Goal: Task Accomplishment & Management: Manage account settings

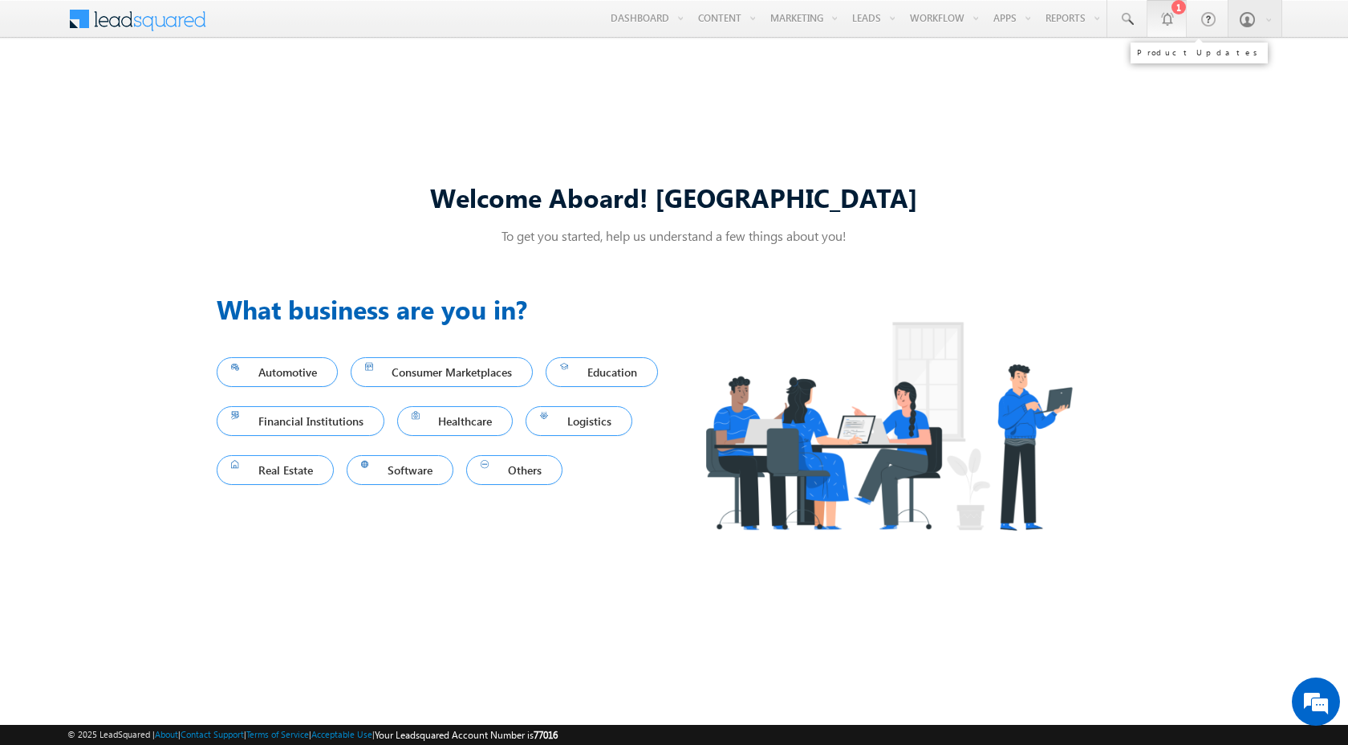
click at [1172, 27] on link "1" at bounding box center [1167, 18] width 40 height 37
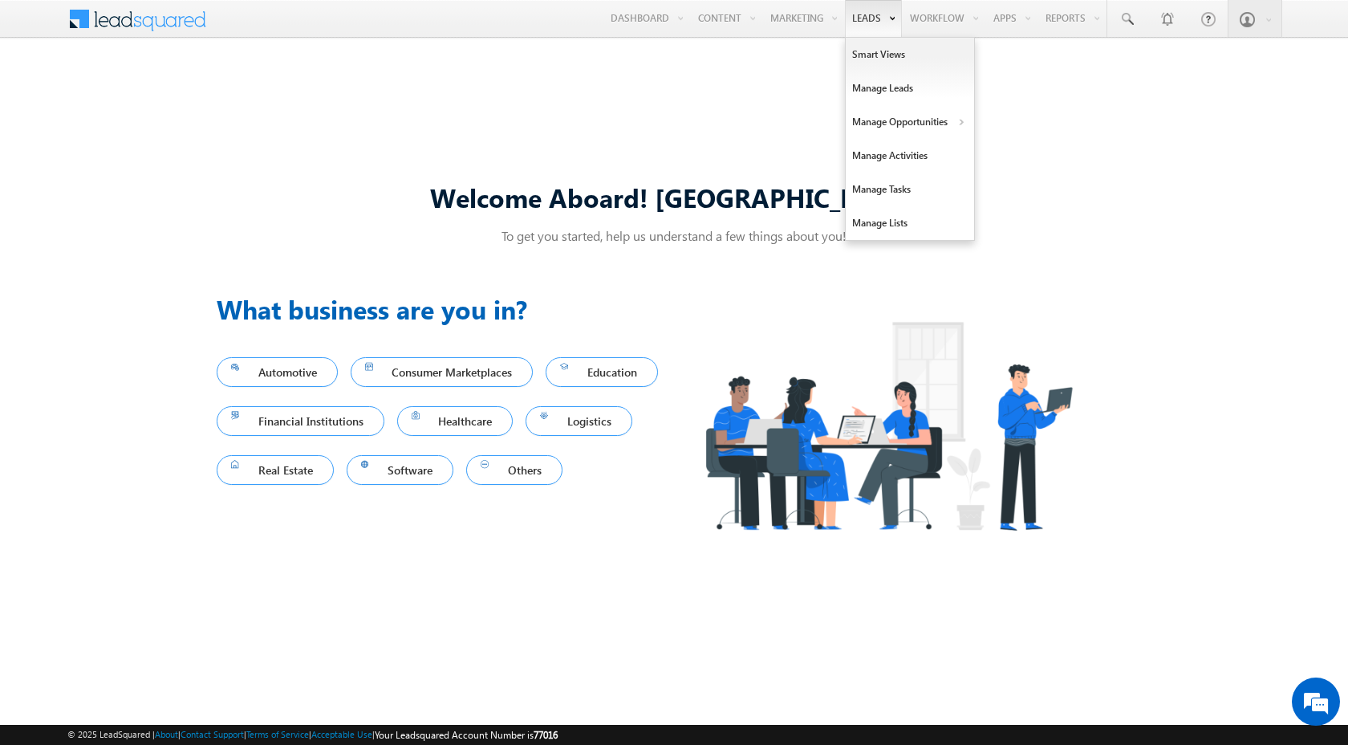
click at [845, 14] on link "Leads" at bounding box center [873, 18] width 57 height 37
click at [864, 89] on link "Manage Leads" at bounding box center [910, 88] width 128 height 34
click at [858, 91] on link "Manage Leads" at bounding box center [910, 88] width 128 height 34
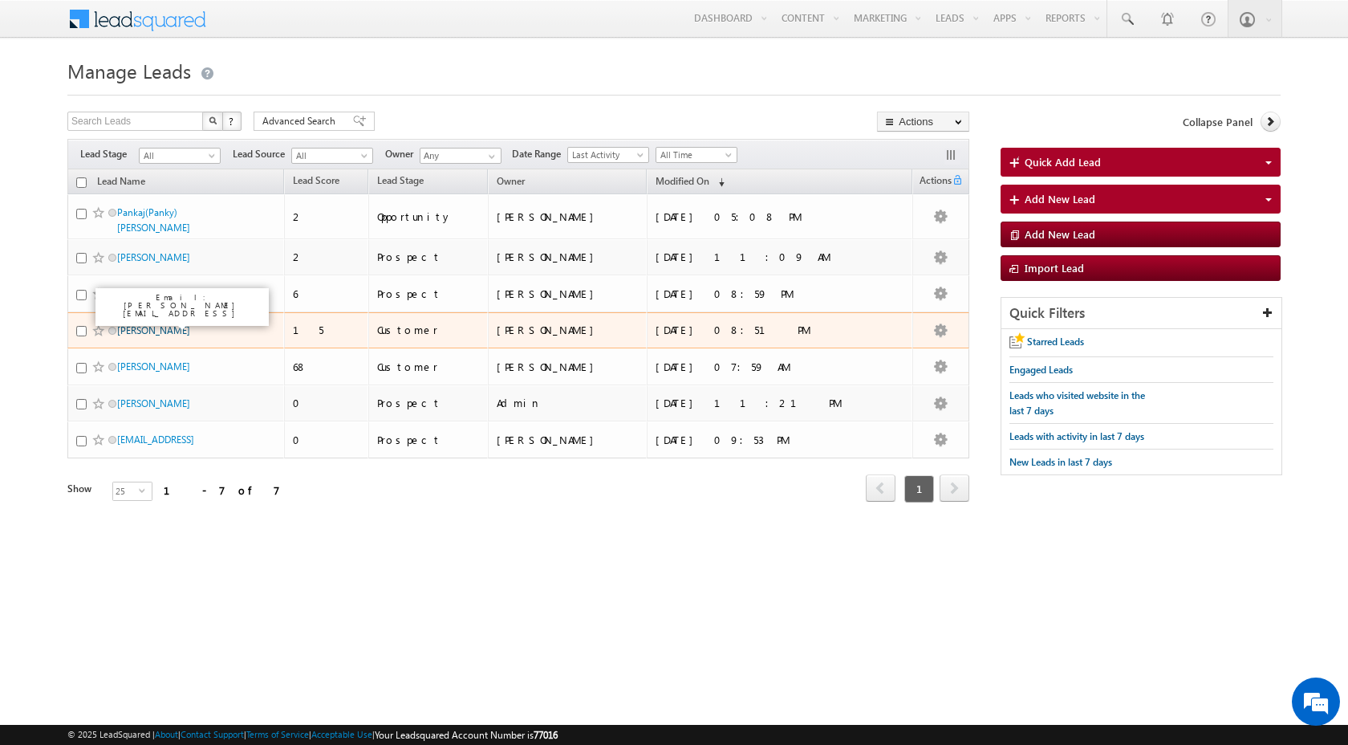
click at [137, 324] on link "[PERSON_NAME]" at bounding box center [153, 330] width 73 height 12
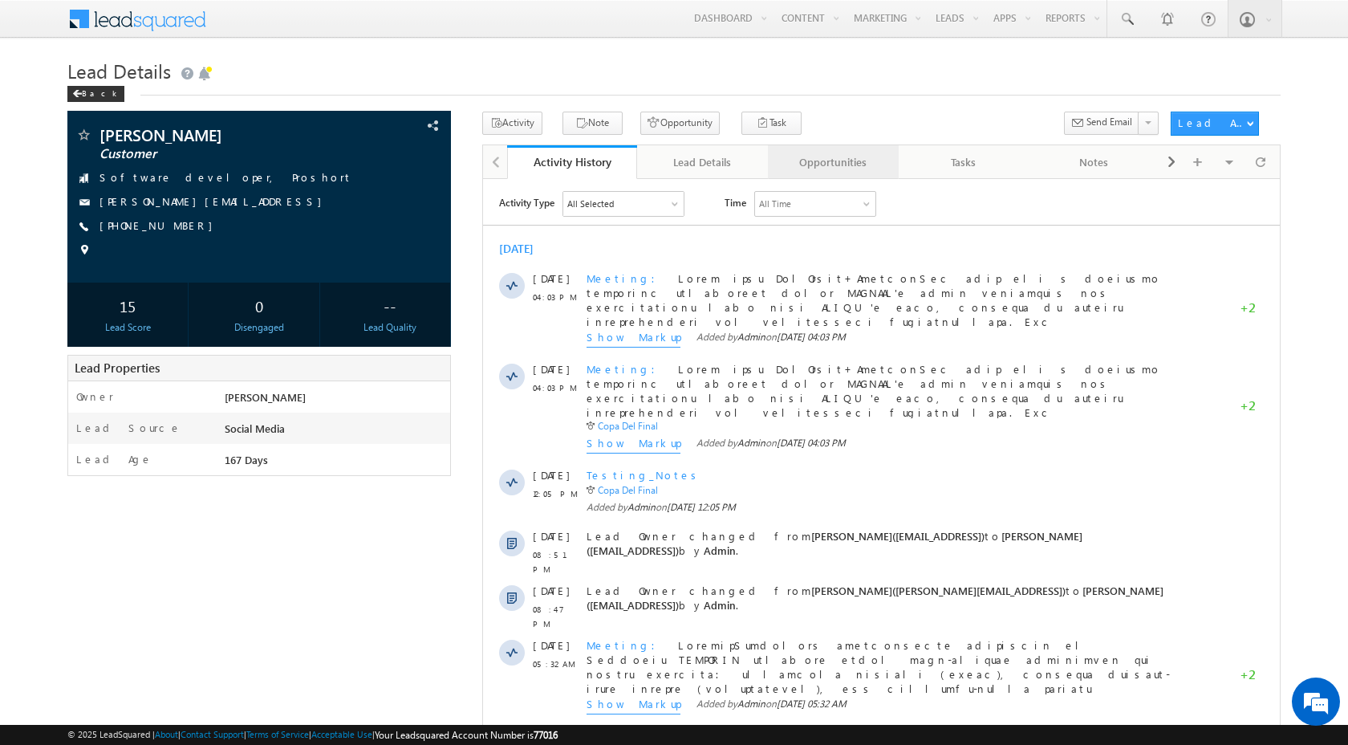
click at [846, 173] on link "Opportunities" at bounding box center [833, 162] width 131 height 34
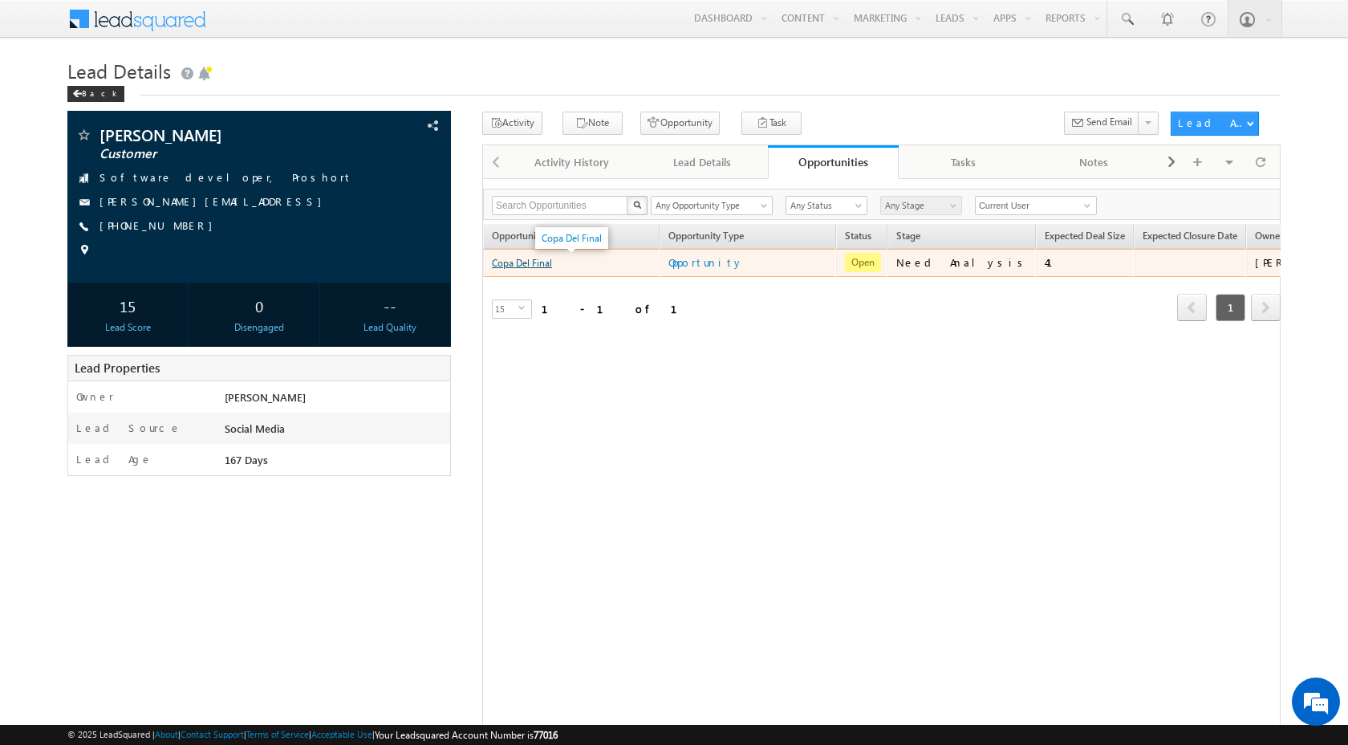
click at [526, 266] on link "Copa Del Final" at bounding box center [522, 263] width 60 height 12
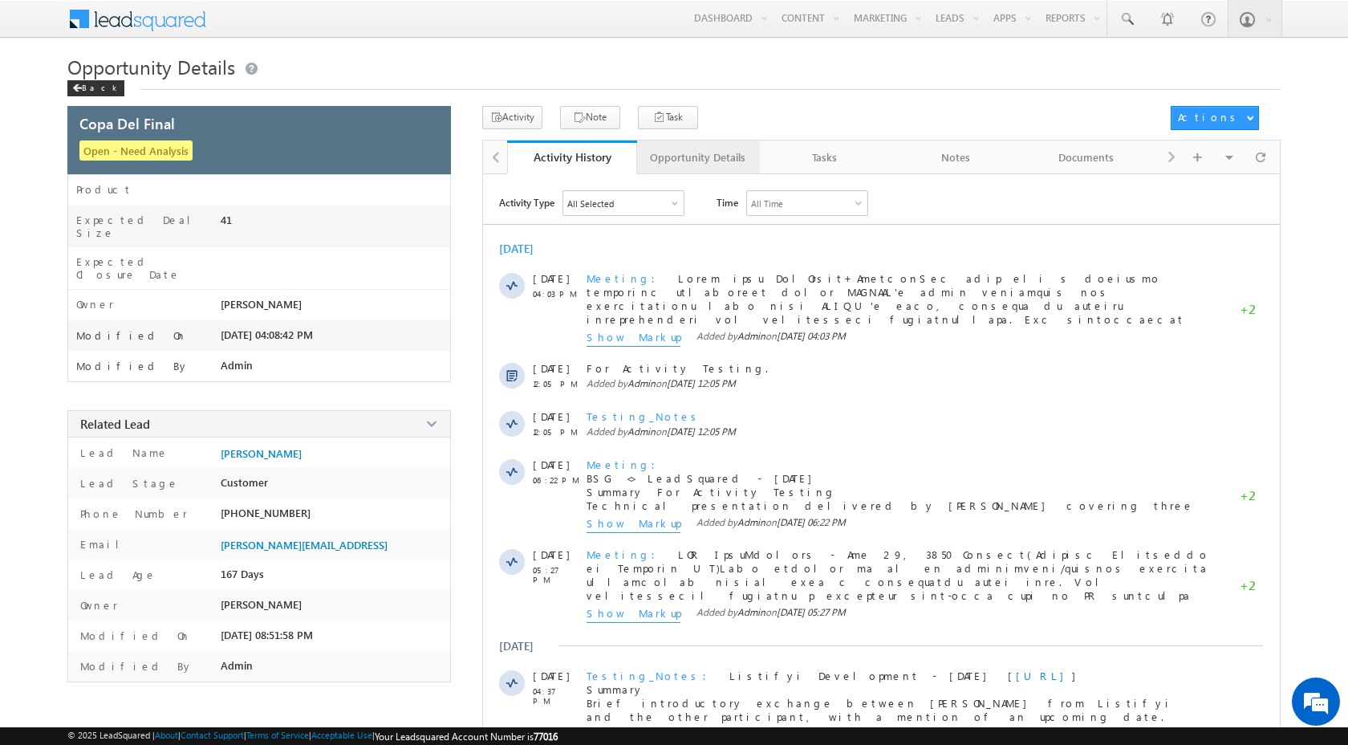
click at [702, 156] on div "Opportunity Details" at bounding box center [697, 157] width 95 height 19
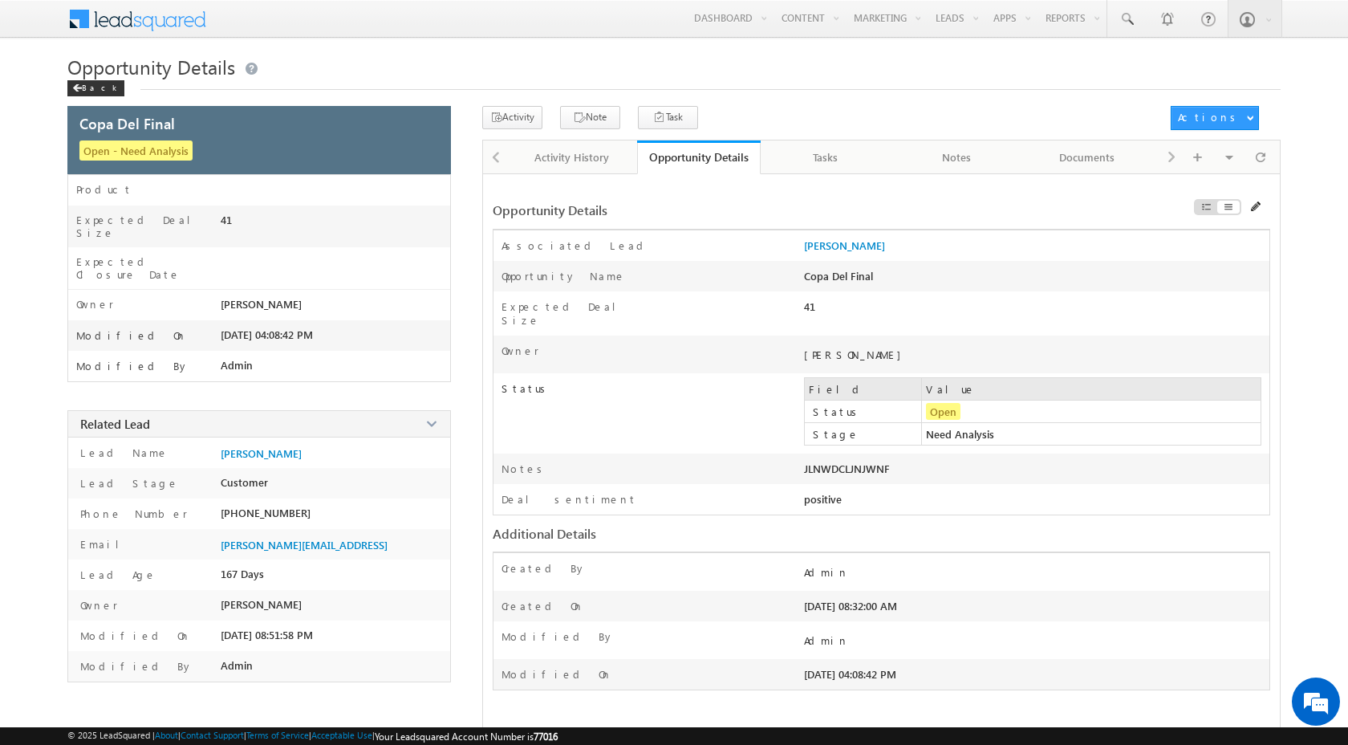
click at [1247, 209] on div at bounding box center [1148, 210] width 246 height 18
click at [1254, 208] on span at bounding box center [1256, 206] width 11 height 11
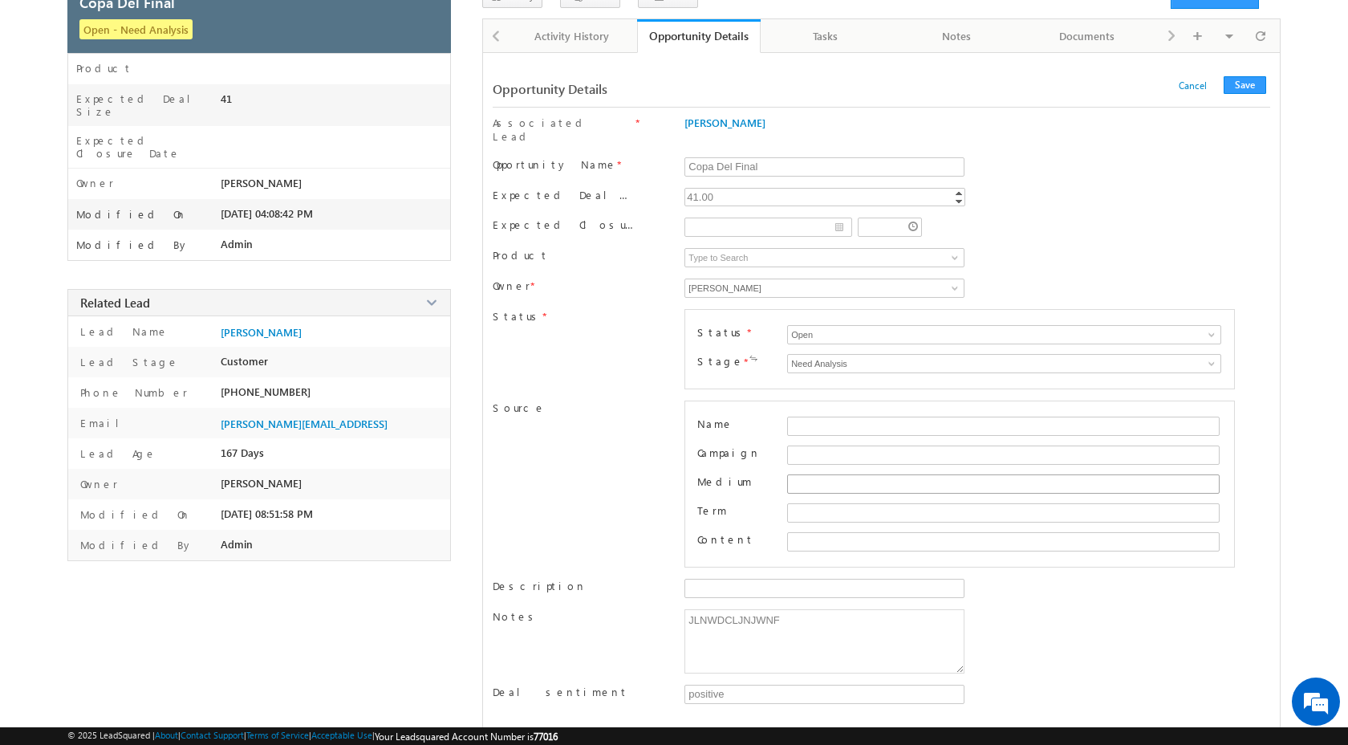
scroll to position [304, 0]
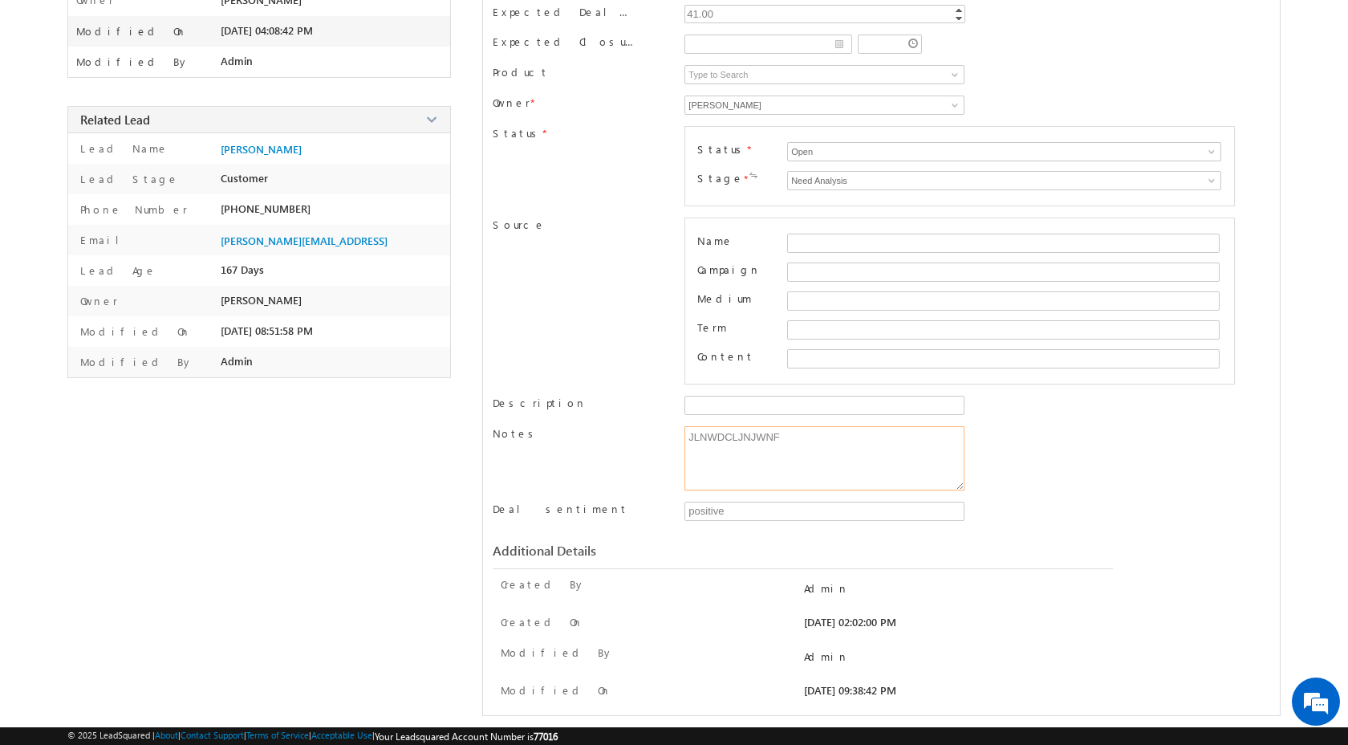
click at [871, 437] on textarea "JLNWDCLJNJWNF" at bounding box center [823, 458] width 279 height 64
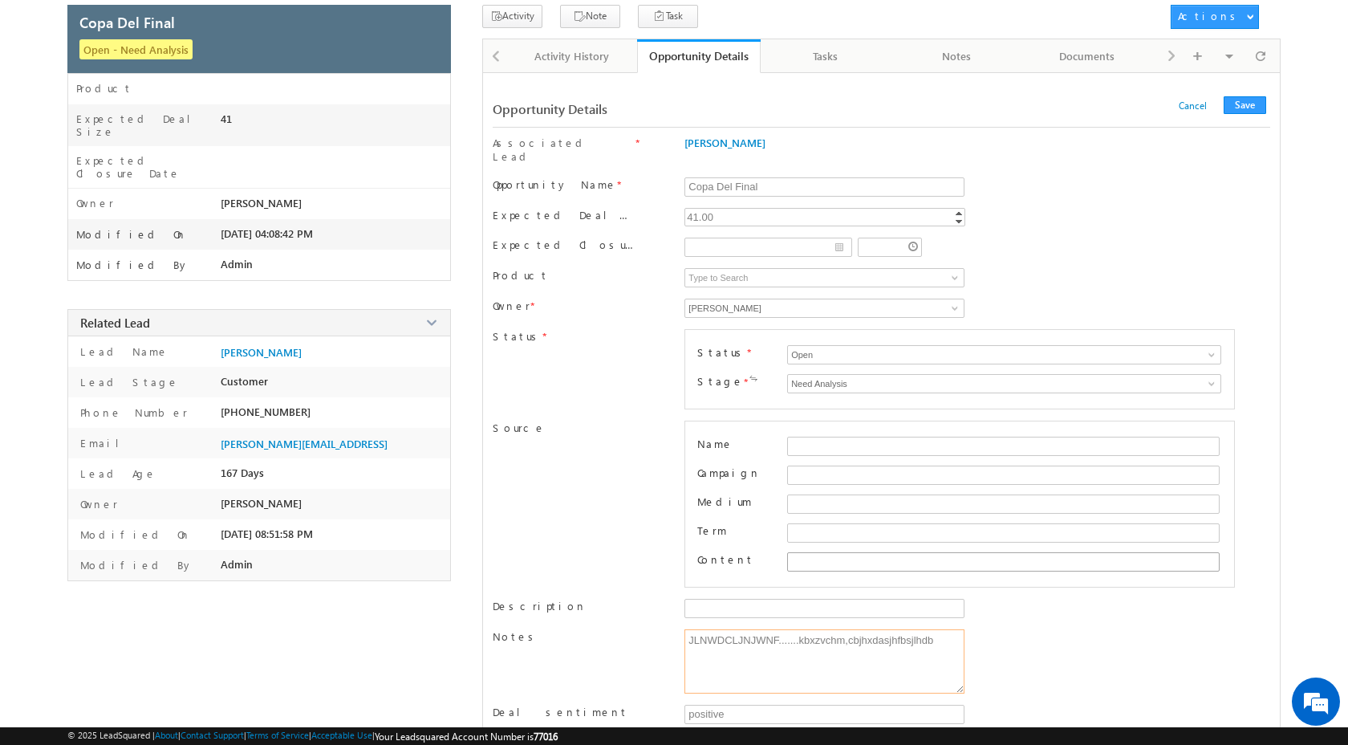
scroll to position [0, 0]
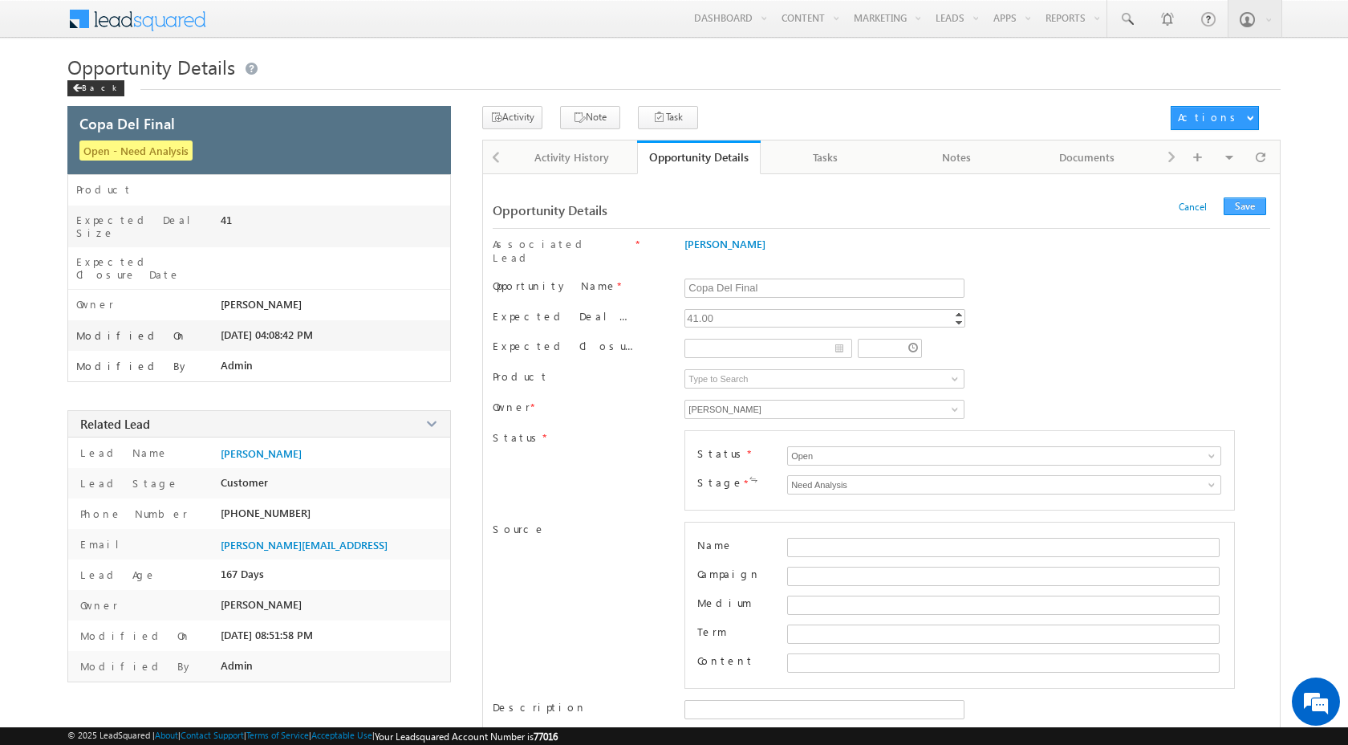
type textarea "JLNWDCLJNJWNF.......kbxzvchm,cbjhxdasjhfbsjlhdb"
click at [1254, 201] on button "Save" at bounding box center [1245, 206] width 43 height 18
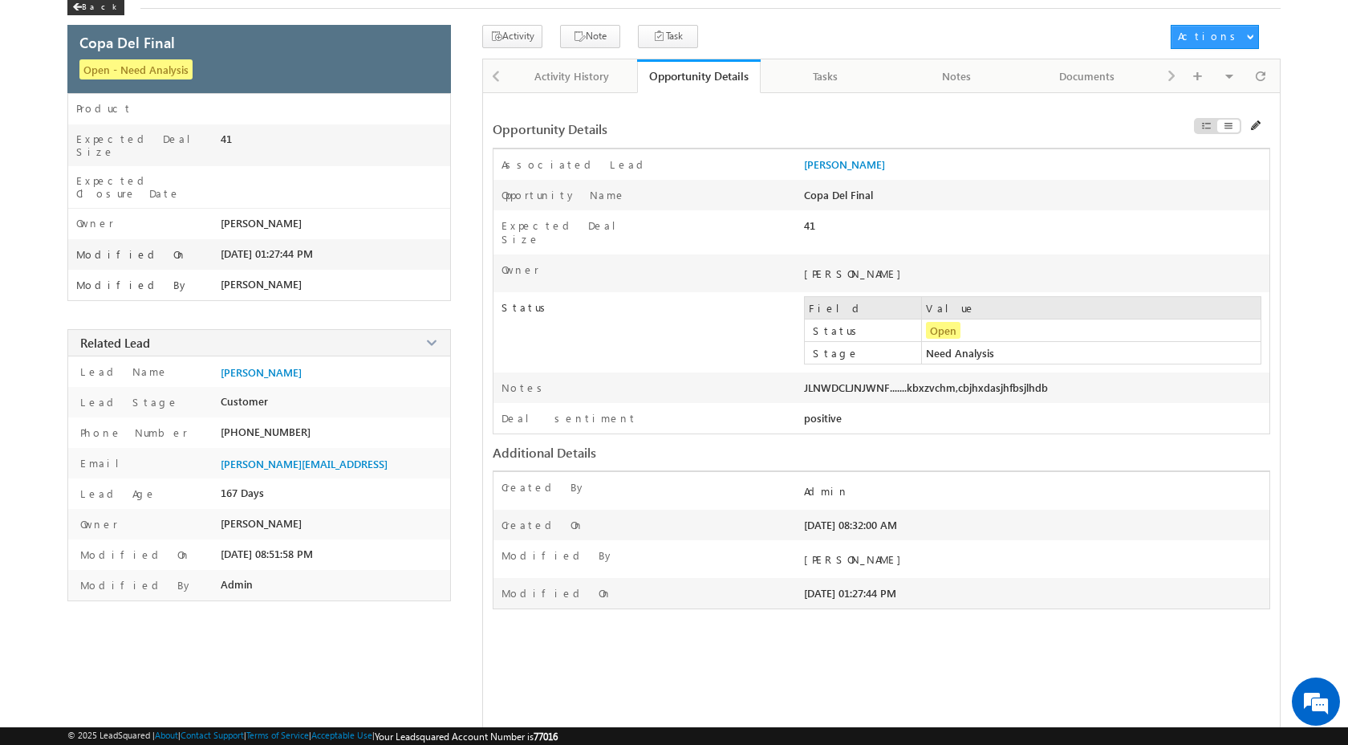
scroll to position [85, 0]
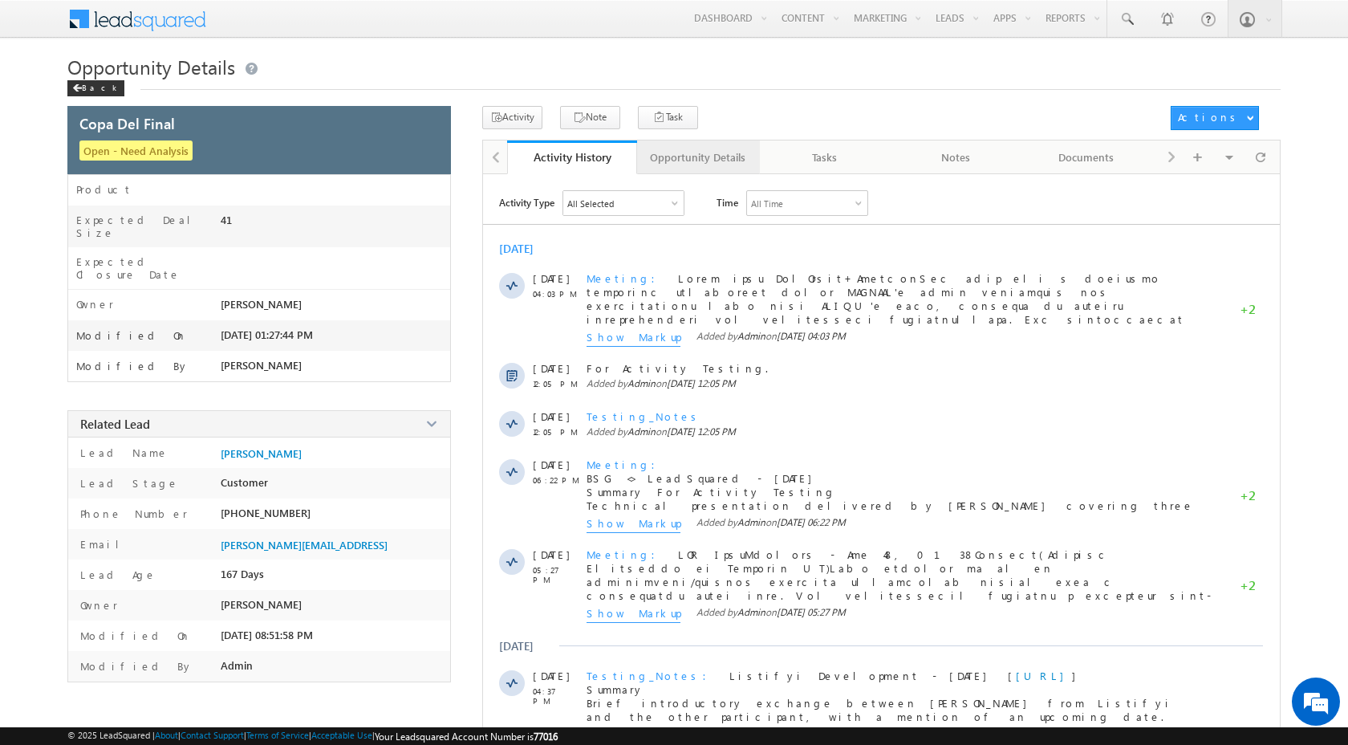
click at [712, 148] on div "Opportunity Details" at bounding box center [697, 157] width 95 height 19
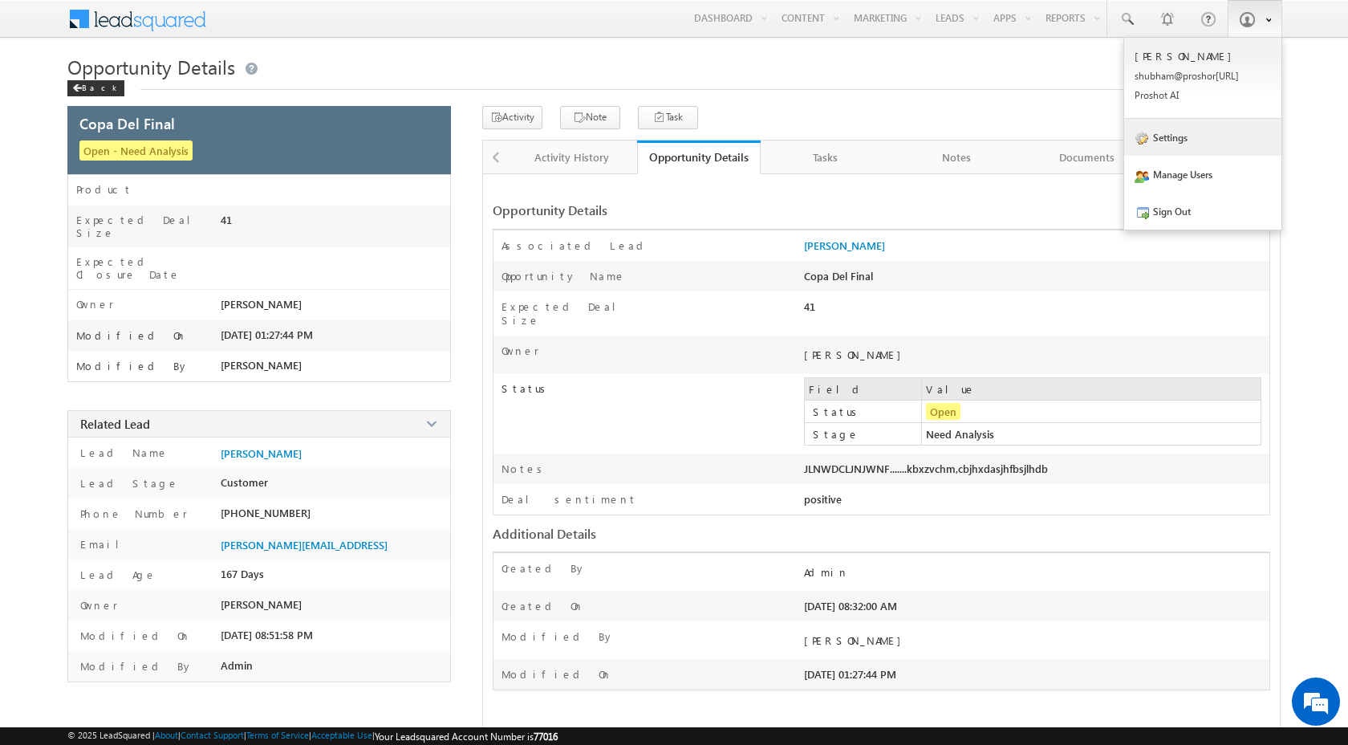
click at [1204, 146] on link "Settings" at bounding box center [1202, 137] width 157 height 37
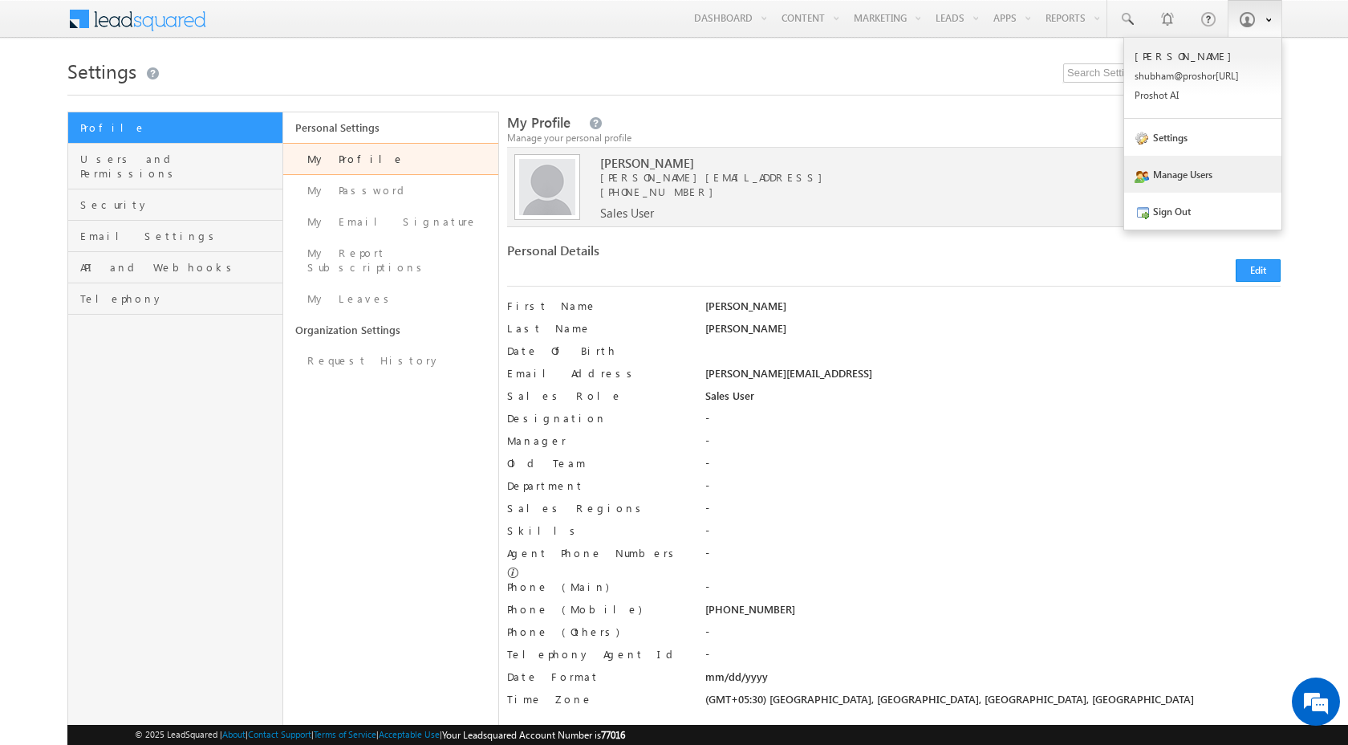
click at [1192, 181] on link "Manage Users" at bounding box center [1202, 174] width 157 height 37
